Goal: Task Accomplishment & Management: Complete application form

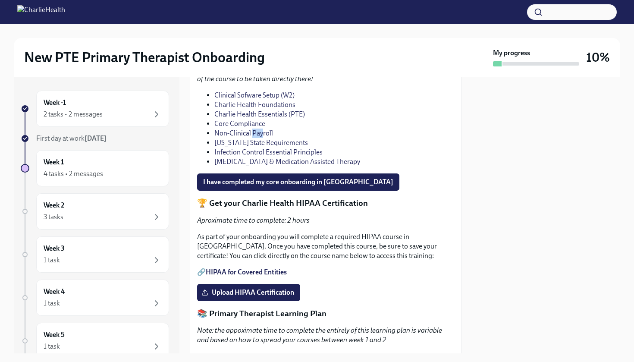
scroll to position [1270, 0]
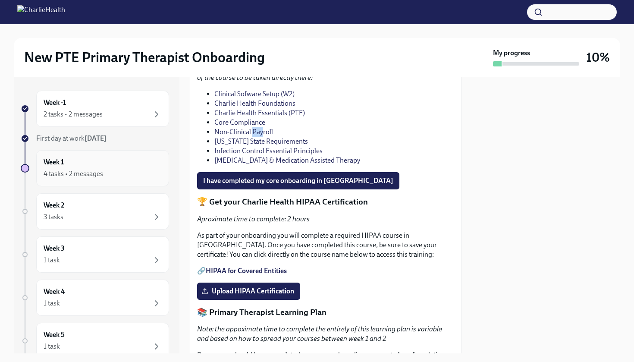
click at [129, 162] on div "Week 1 4 tasks • 2 messages" at bounding box center [103, 168] width 118 height 22
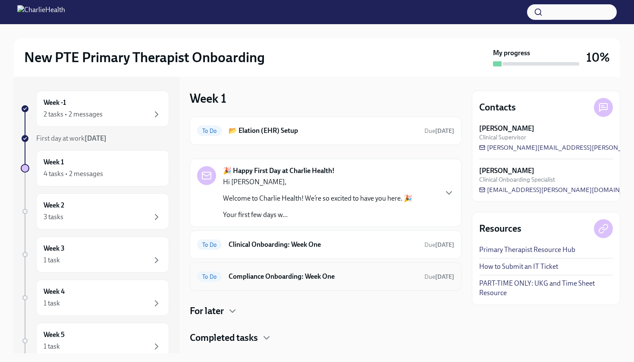
click at [269, 281] on div "To Do Compliance Onboarding: Week One Due [DATE]" at bounding box center [325, 276] width 257 height 14
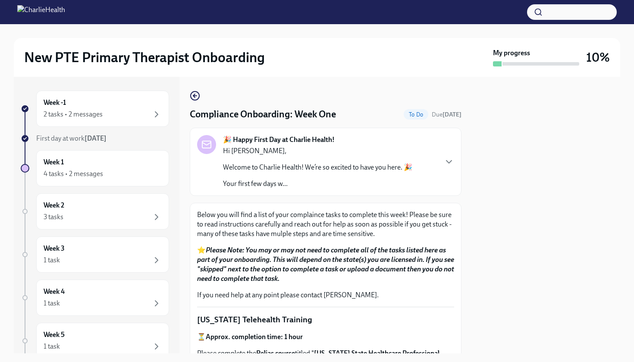
click at [258, 191] on div "🎉 Happy First Day at Charlie Health! Hi [PERSON_NAME], Welcome to Charlie Healt…" at bounding box center [326, 162] width 272 height 68
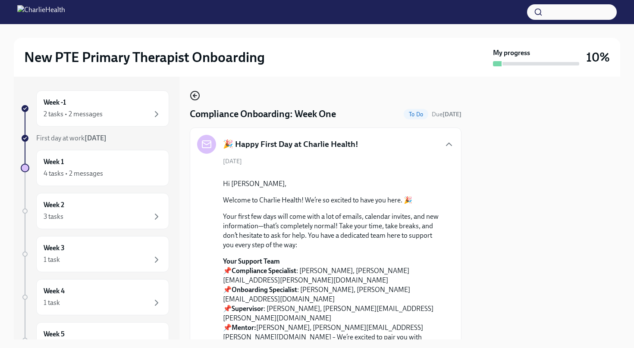
click at [190, 96] on circle "button" at bounding box center [194, 95] width 9 height 9
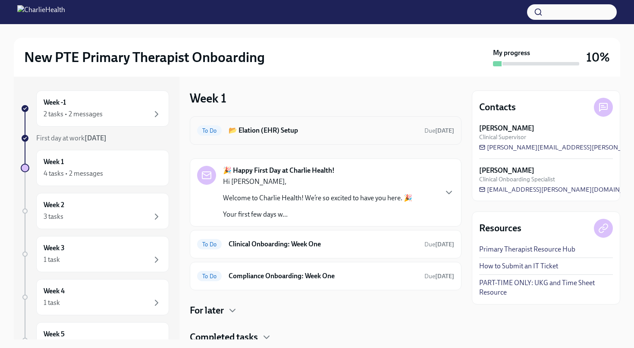
click at [300, 135] on div "To Do 📂 Elation (EHR) Setup Due [DATE]" at bounding box center [325, 131] width 257 height 14
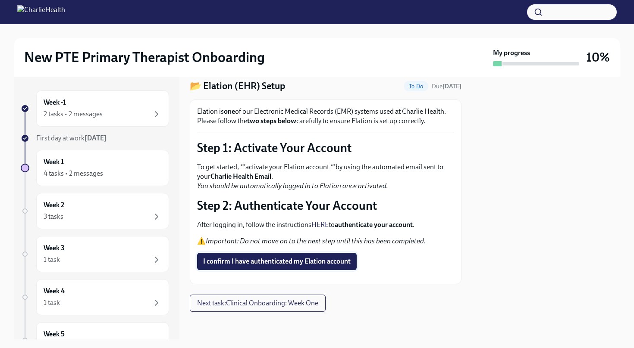
scroll to position [49, 0]
click at [325, 221] on link "HERE" at bounding box center [319, 225] width 17 height 8
click at [265, 257] on span "I confirm I have authenticated my Elation account" at bounding box center [276, 261] width 147 height 9
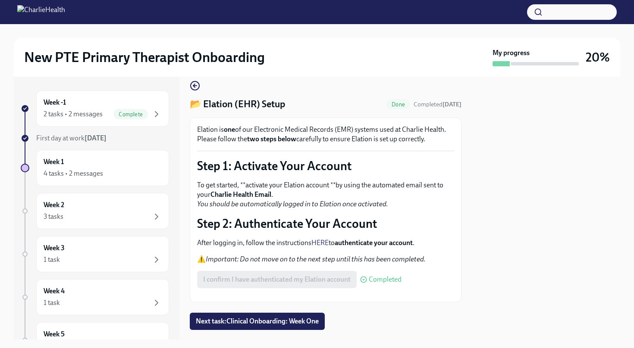
scroll to position [0, 0]
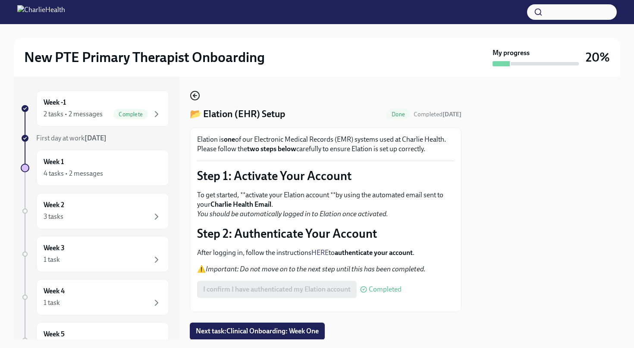
click at [194, 95] on icon "button" at bounding box center [194, 95] width 2 height 3
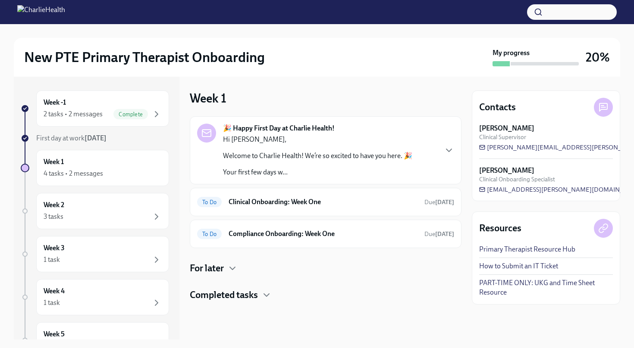
click at [404, 150] on div "Hi [PERSON_NAME], Welcome to Charlie Health! We’re so excited to have you here.…" at bounding box center [317, 156] width 189 height 42
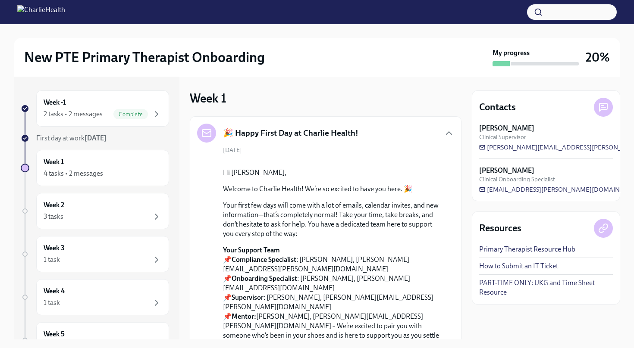
click at [435, 133] on div "🎉 Happy First Day at Charlie Health!" at bounding box center [325, 133] width 257 height 19
click at [441, 129] on div "🎉 Happy First Day at Charlie Health!" at bounding box center [325, 133] width 257 height 19
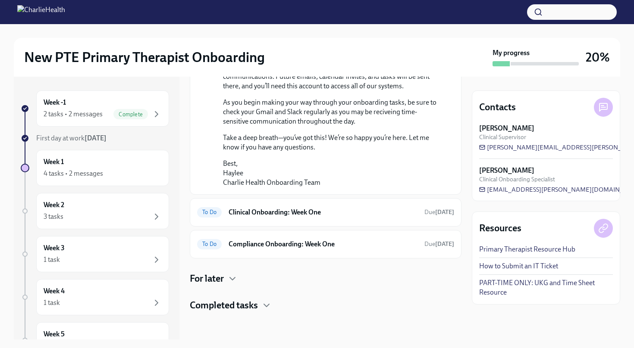
click at [224, 279] on h4 "For later" at bounding box center [207, 278] width 34 height 13
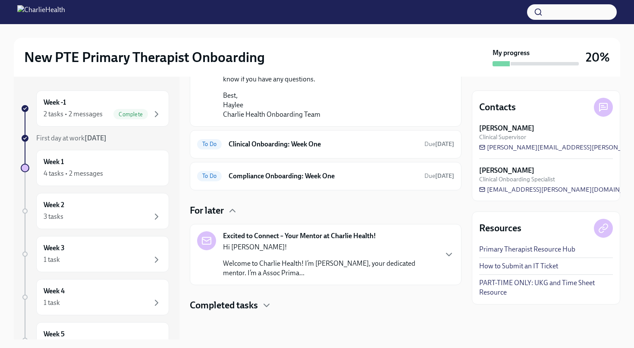
click at [229, 303] on h4 "Completed tasks" at bounding box center [224, 305] width 68 height 13
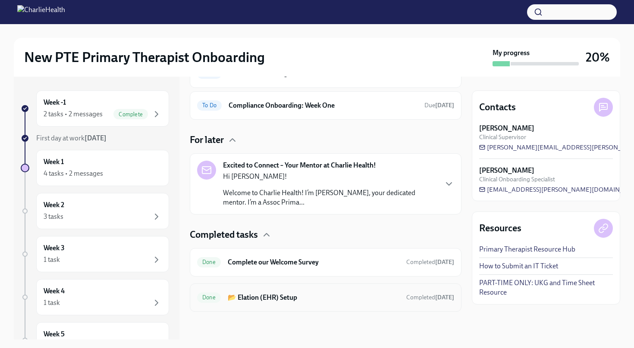
scroll to position [786, 0]
click at [245, 299] on h6 "📂 Elation (EHR) Setup" at bounding box center [314, 297] width 172 height 9
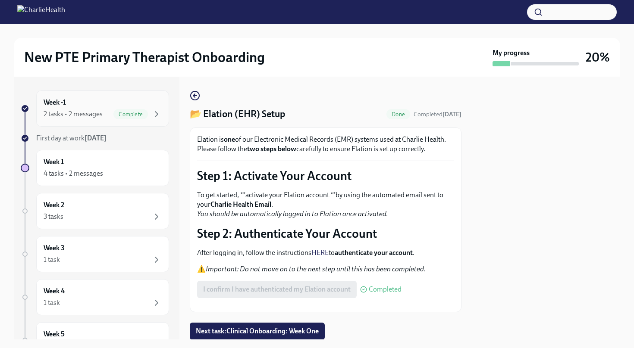
click at [147, 114] on span "Complete" at bounding box center [130, 114] width 34 height 6
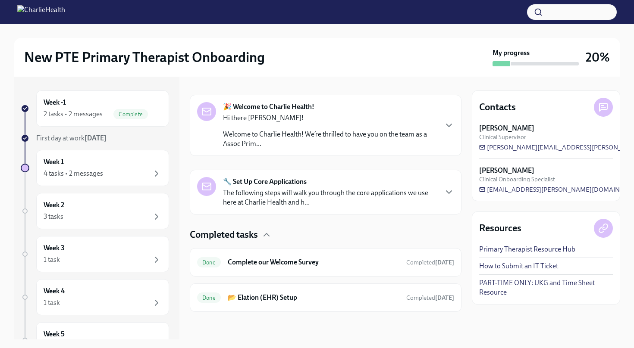
click at [305, 197] on p "The following steps will walk you through the core applications we use here at …" at bounding box center [330, 197] width 214 height 19
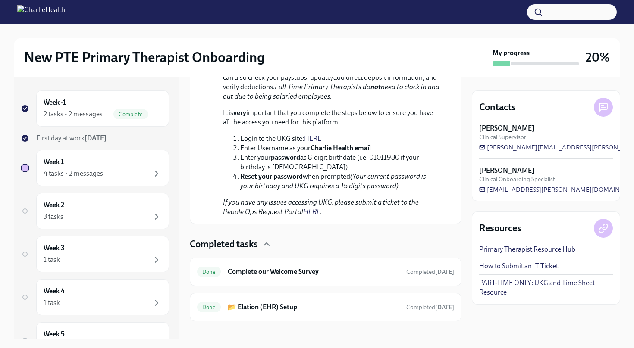
scroll to position [701, 0]
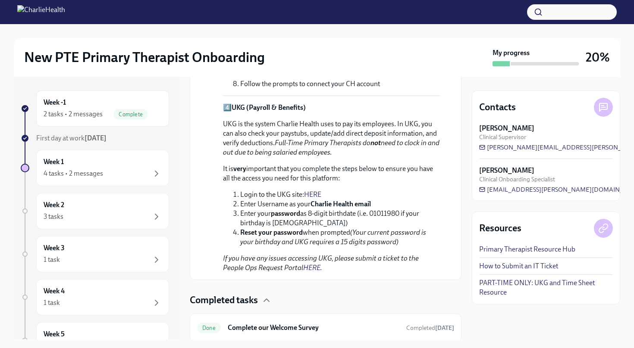
click at [311, 190] on link "HERE" at bounding box center [312, 194] width 17 height 8
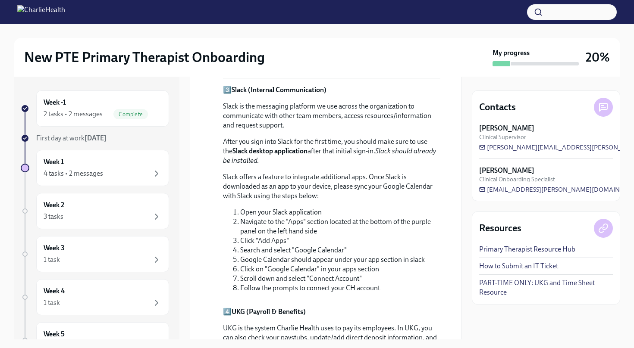
scroll to position [489, 0]
